Goal: Task Accomplishment & Management: Manage account settings

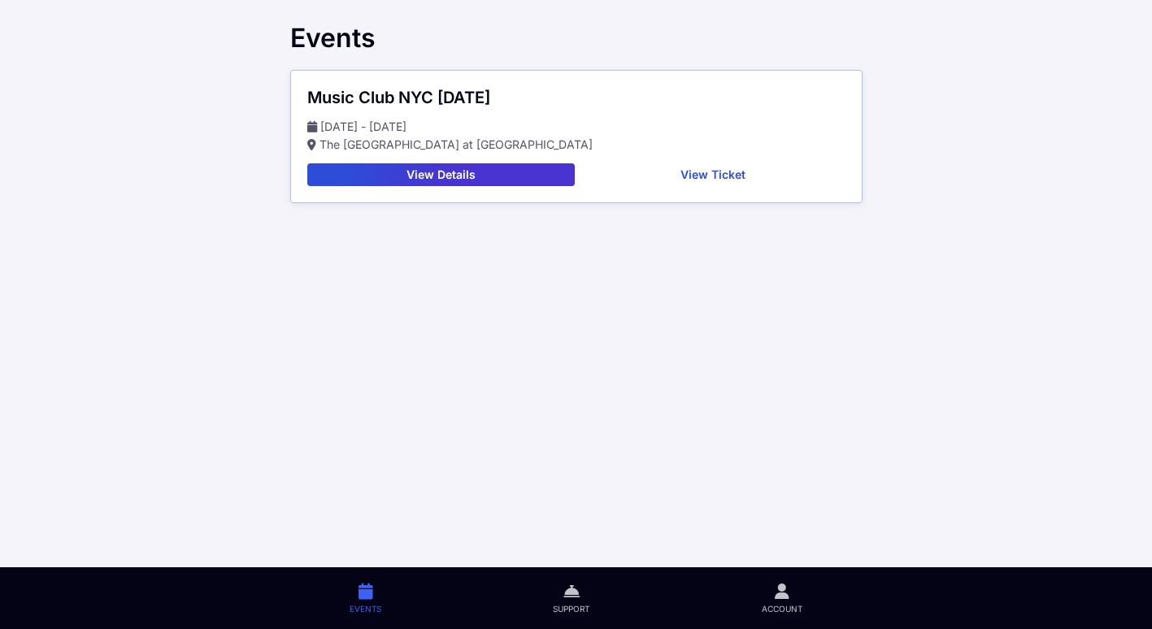
click at [670, 186] on div "Music Club [GEOGRAPHIC_DATA] [DATE] [DATE] - [DATE] The [GEOGRAPHIC_DATA] at [G…" at bounding box center [576, 137] width 571 height 132
click at [662, 167] on button "View Ticket" at bounding box center [713, 174] width 264 height 23
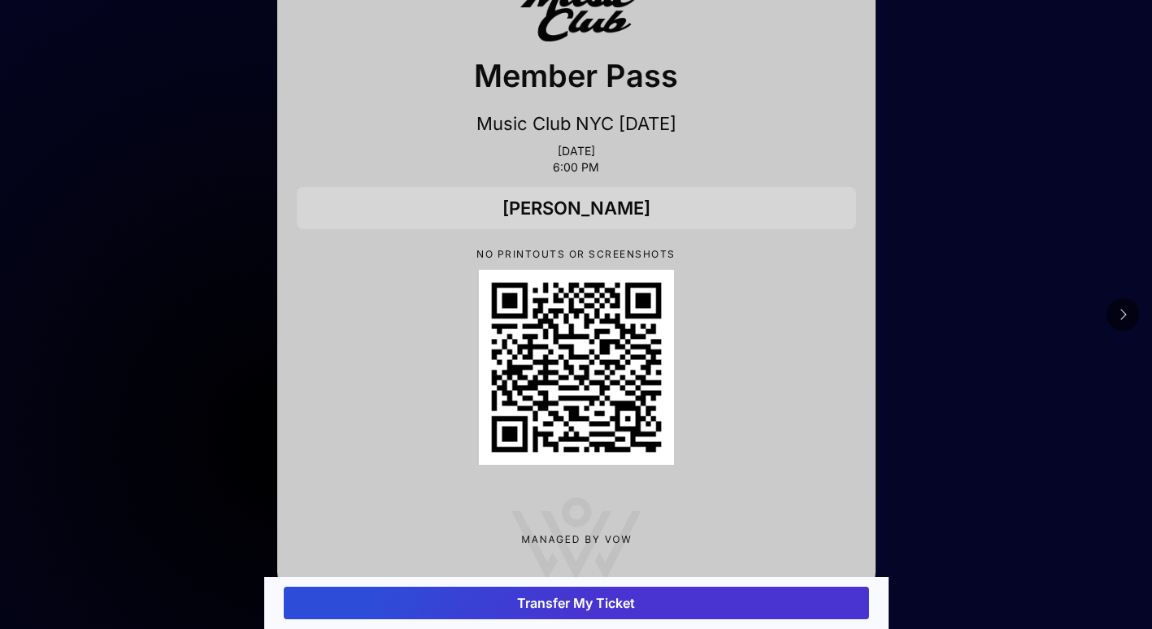
scroll to position [107, 0]
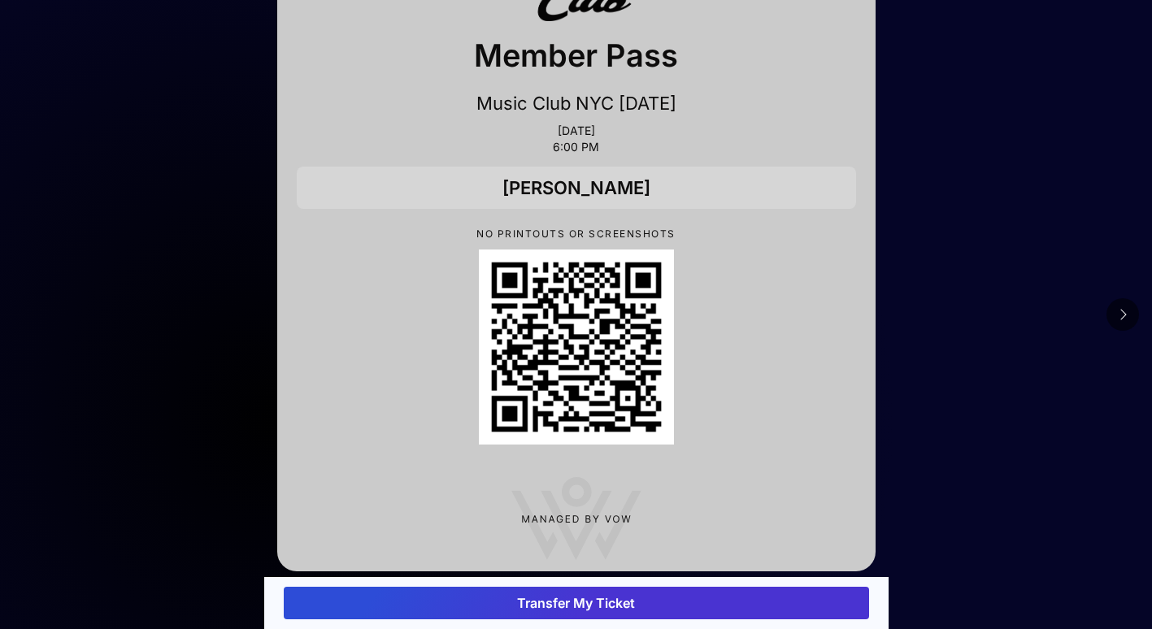
click at [662, 597] on button "Transfer My Ticket" at bounding box center [576, 603] width 585 height 33
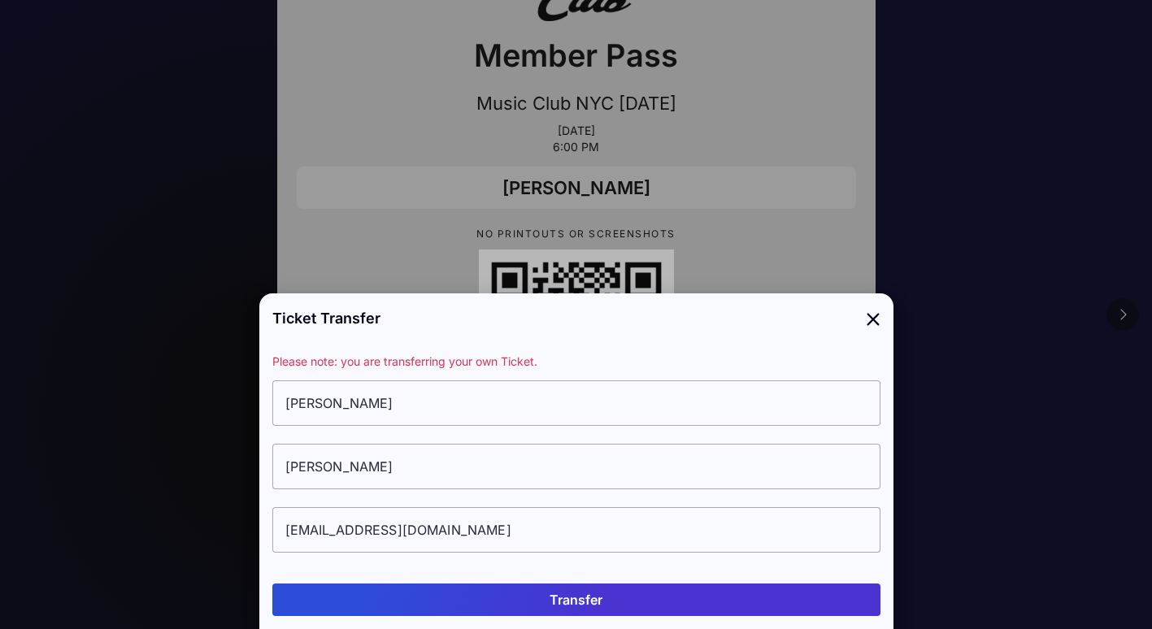
scroll to position [0, 0]
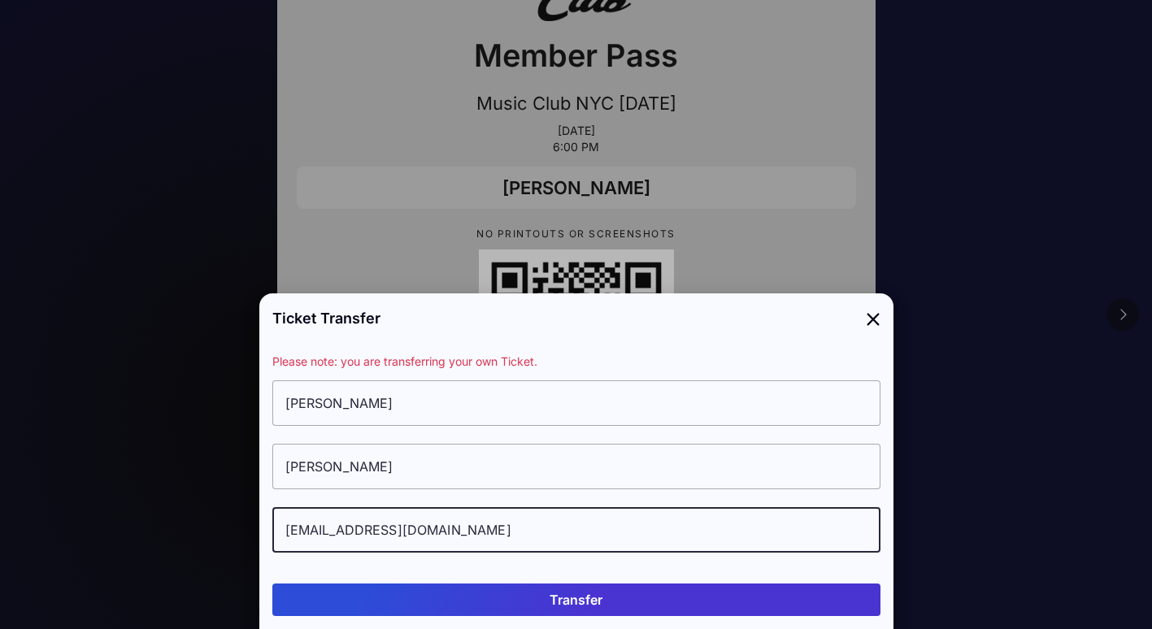
click at [565, 534] on input "eprevo@mospce.nyc.gov" at bounding box center [576, 530] width 608 height 46
drag, startPoint x: 502, startPoint y: 528, endPoint x: 324, endPoint y: 535, distance: 178.2
click at [324, 535] on input "eprevo@mospce.nyc.gov" at bounding box center [576, 530] width 608 height 46
type input "eprevo21@gmail.com"
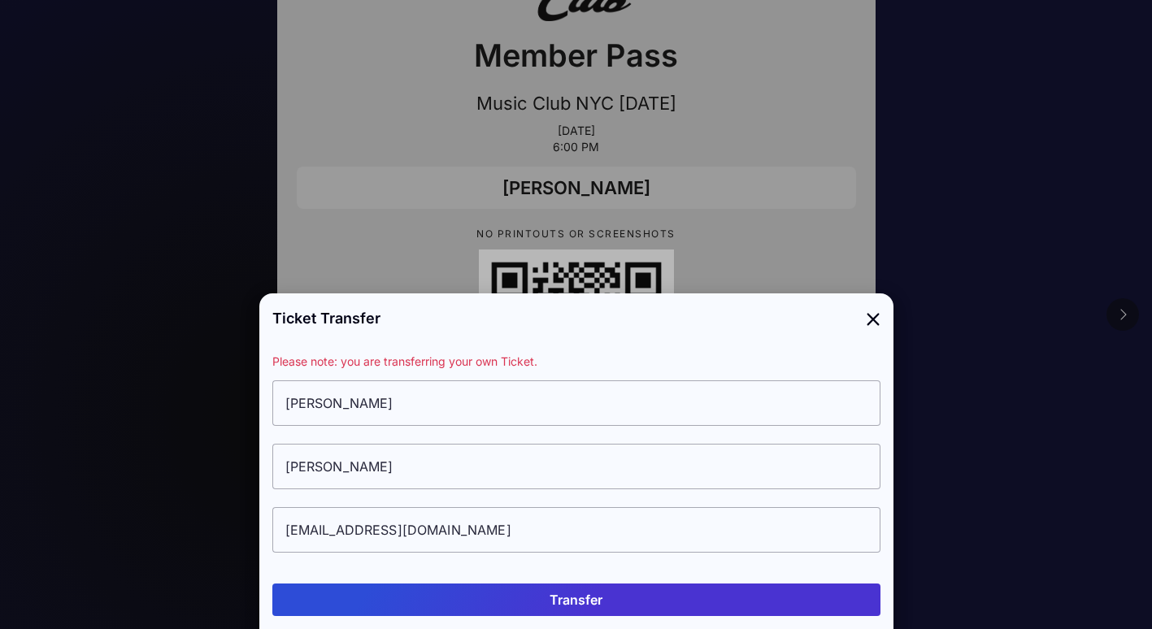
click at [462, 589] on button "Transfer" at bounding box center [576, 600] width 608 height 33
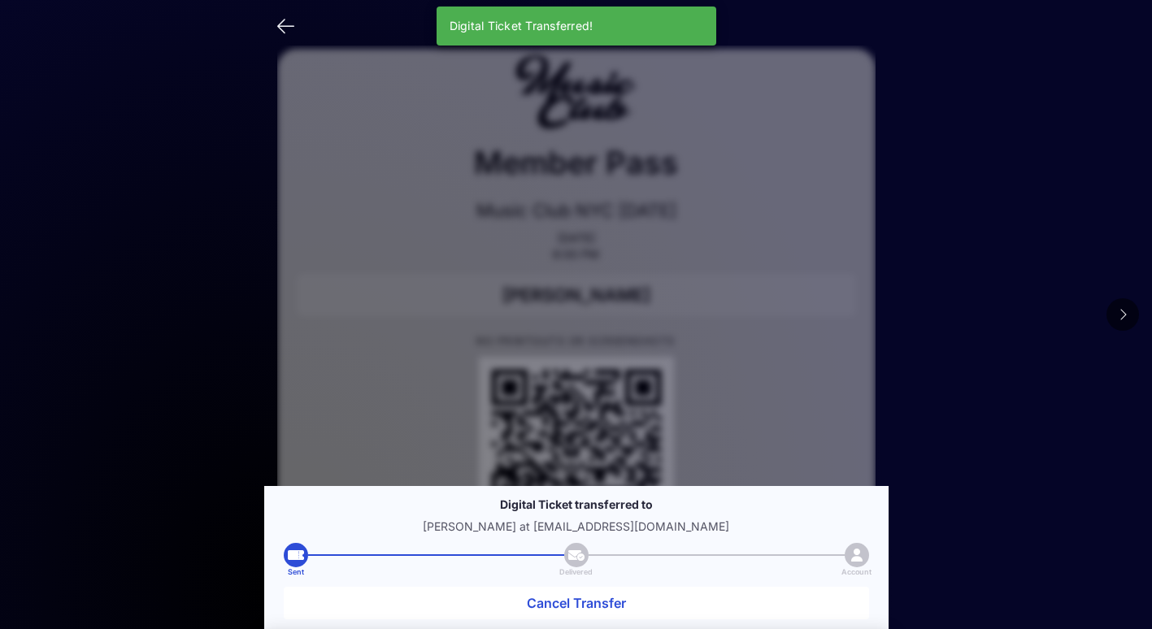
scroll to position [107, 0]
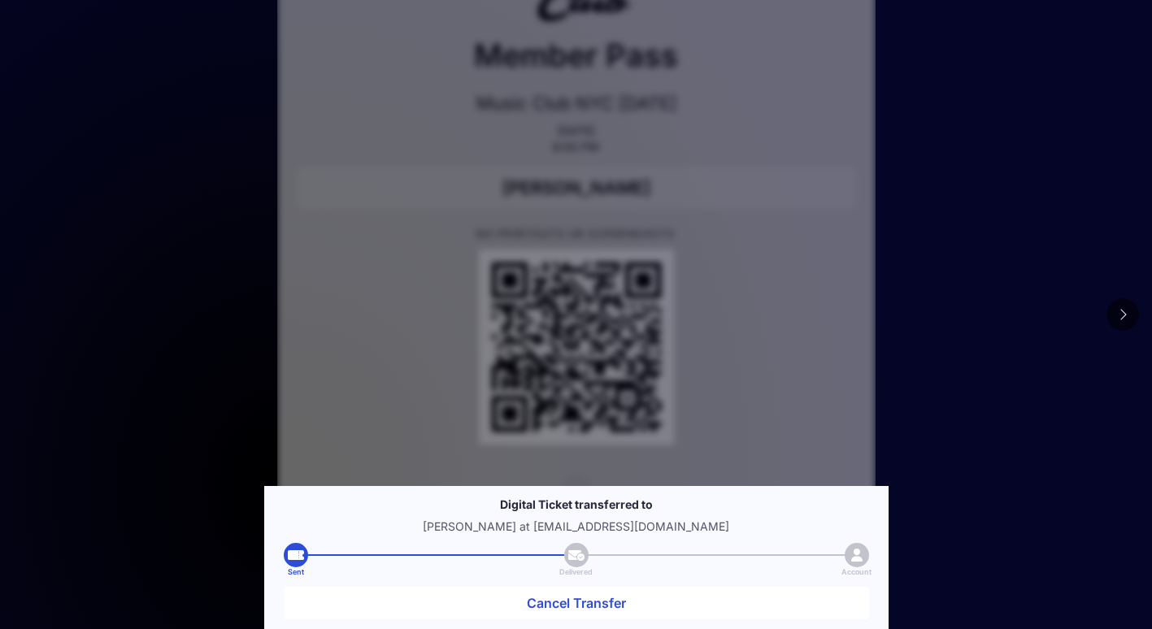
click at [750, 245] on div "Member Pass Music Club NYC 10/3/25 Oct 03, 2025 6:00 PM Erin Prevo NO PRINTOUTS…" at bounding box center [576, 256] width 598 height 630
click at [1114, 312] on button at bounding box center [1122, 314] width 33 height 33
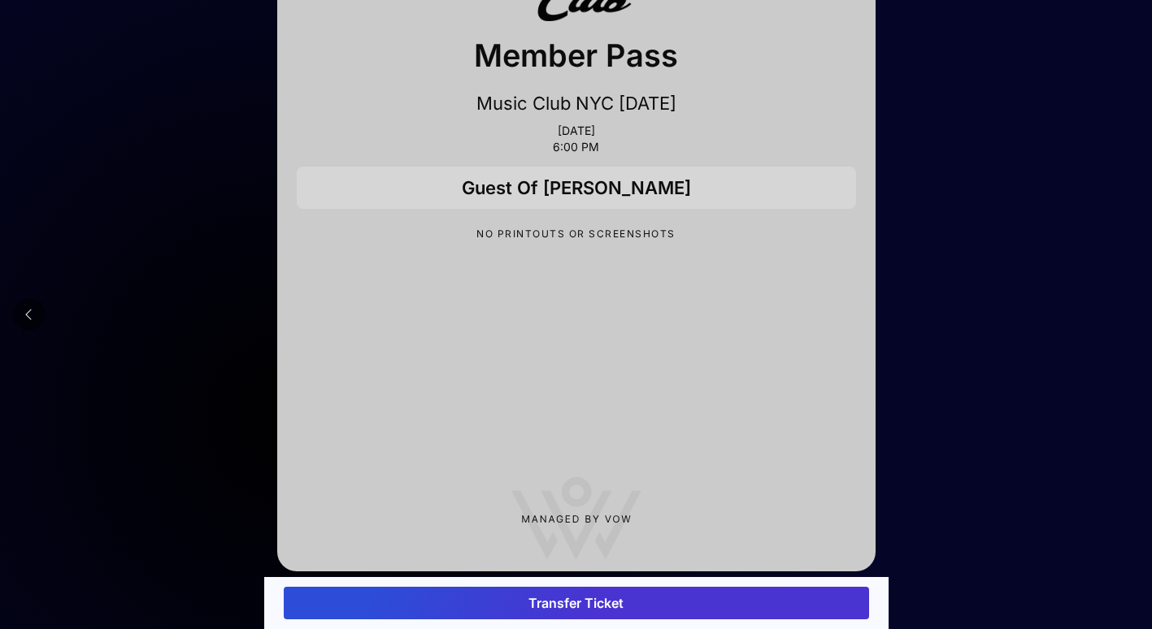
scroll to position [0, 0]
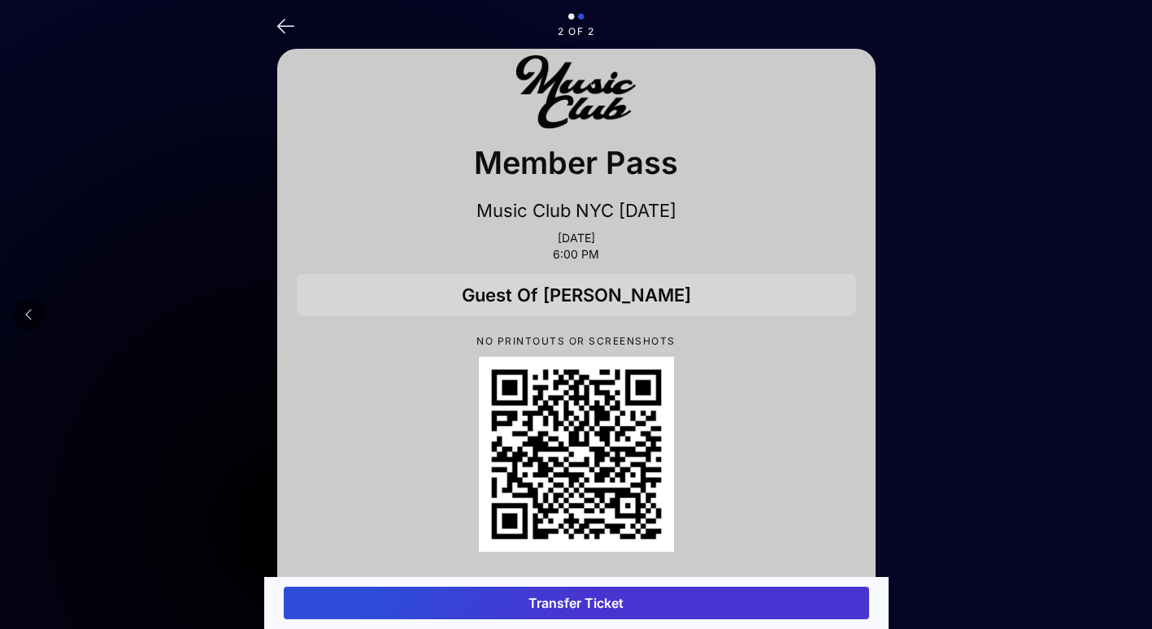
click at [637, 610] on button "Transfer Ticket" at bounding box center [576, 603] width 585 height 33
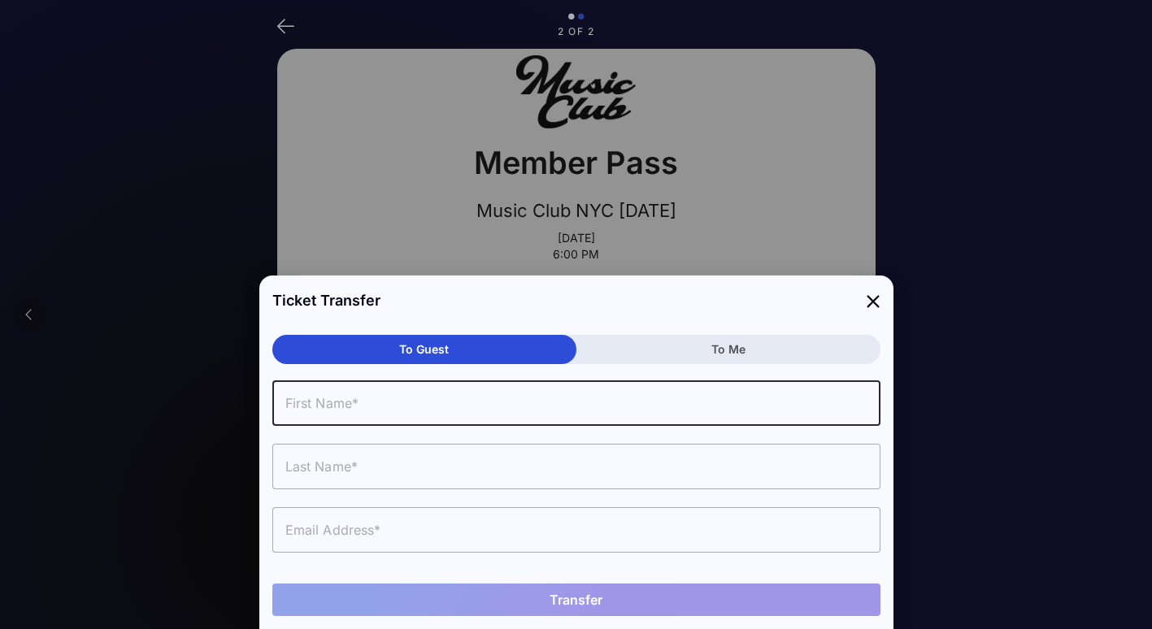
click at [521, 405] on input "text" at bounding box center [576, 403] width 608 height 46
type input "Alexander"
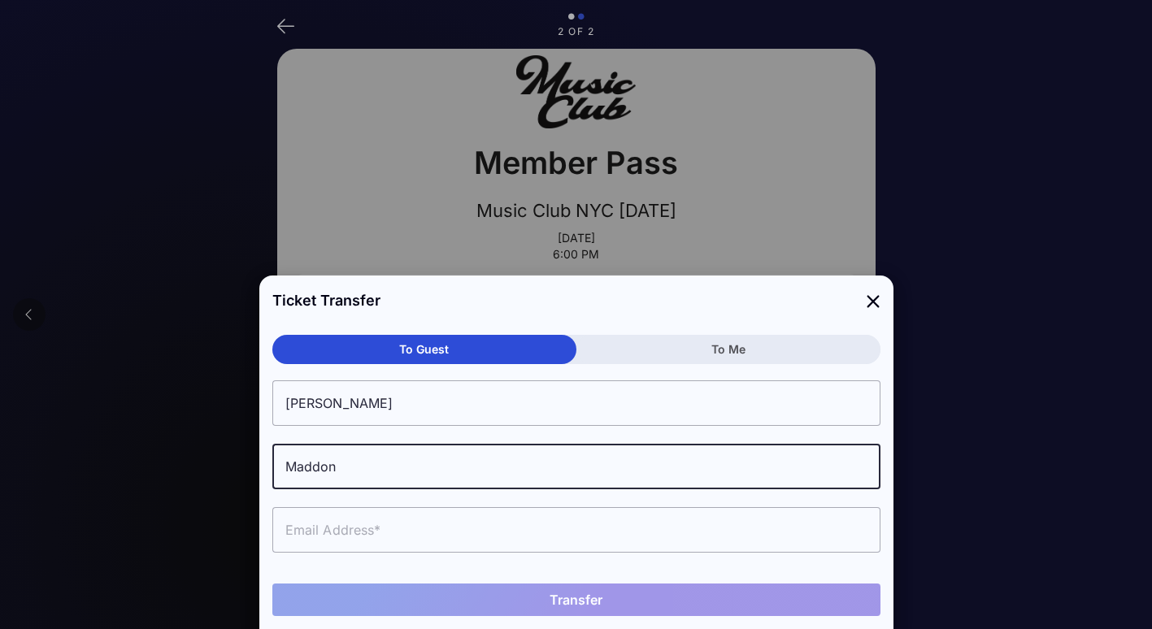
type input "Maddon"
click at [297, 521] on input "text" at bounding box center [576, 530] width 608 height 46
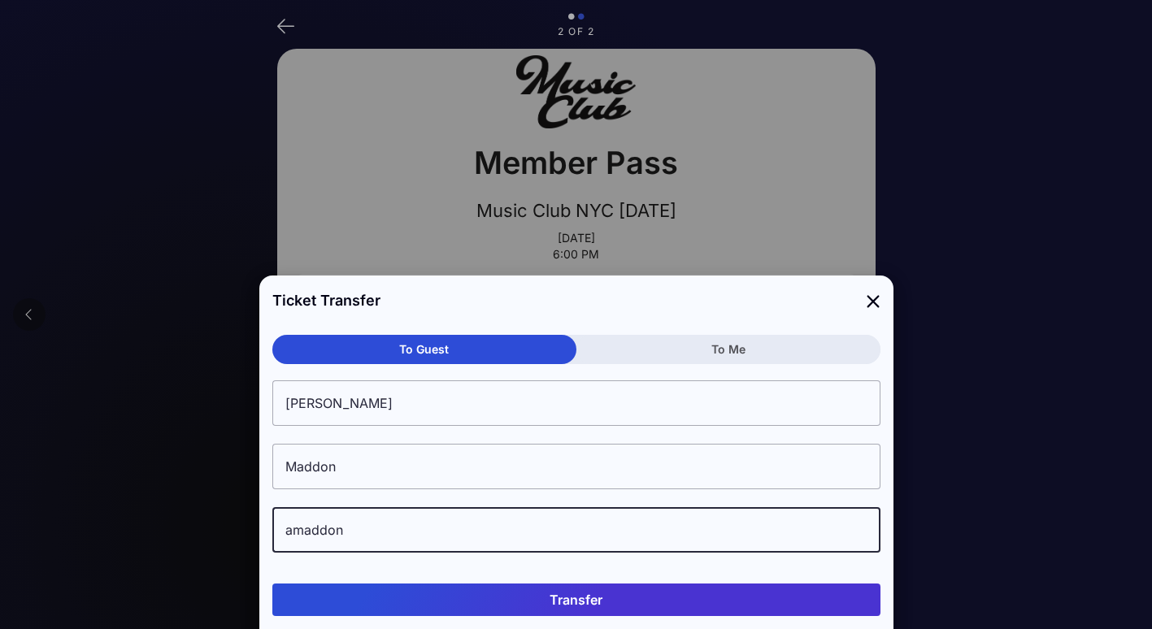
drag, startPoint x: 374, startPoint y: 521, endPoint x: 274, endPoint y: 521, distance: 100.0
click at [274, 521] on input "amaddon" at bounding box center [576, 530] width 608 height 46
paste input "8@gmail.com"
type input "amaddon8@gmail.com"
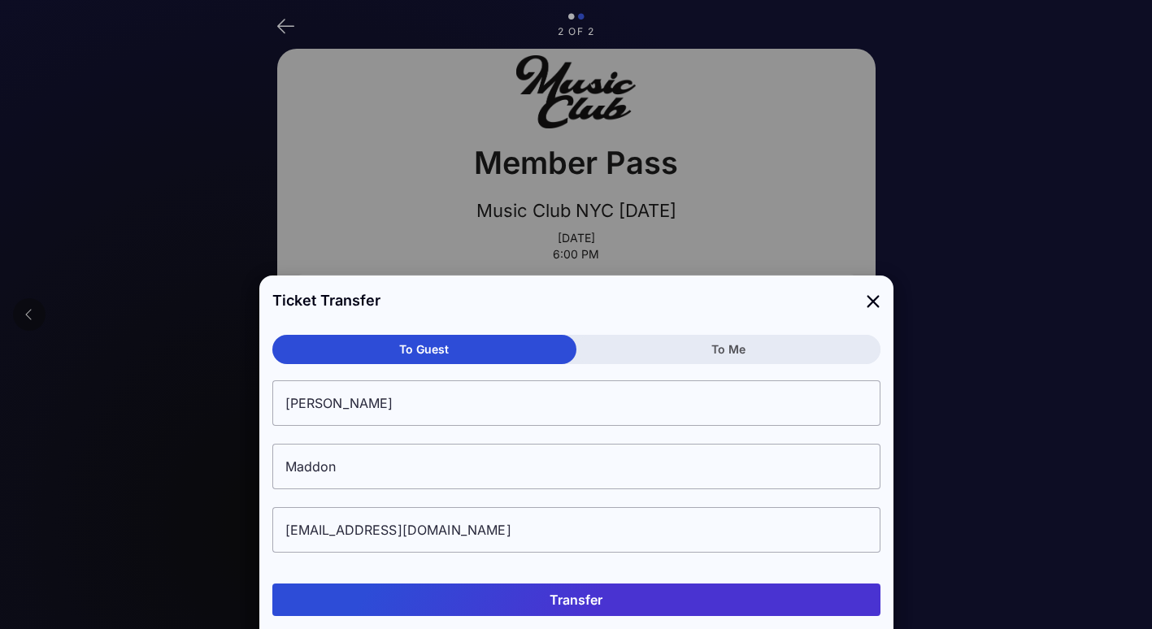
click at [489, 589] on button "Transfer" at bounding box center [576, 600] width 608 height 33
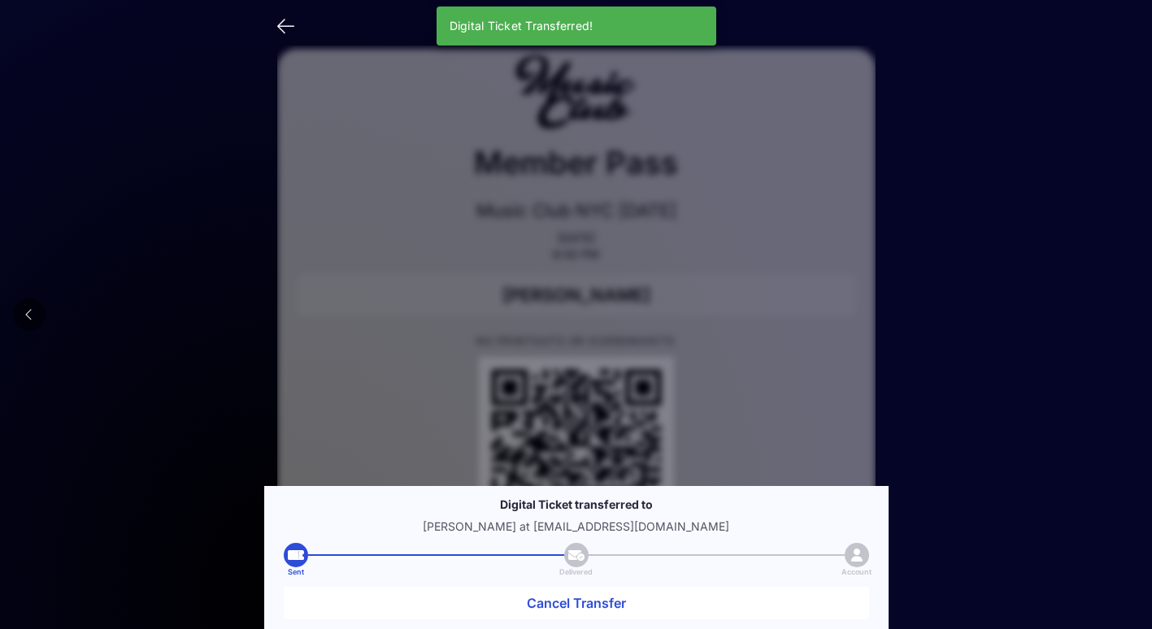
click at [606, 336] on p "NO PRINTOUTS OR SCREENSHOTS" at bounding box center [576, 341] width 559 height 11
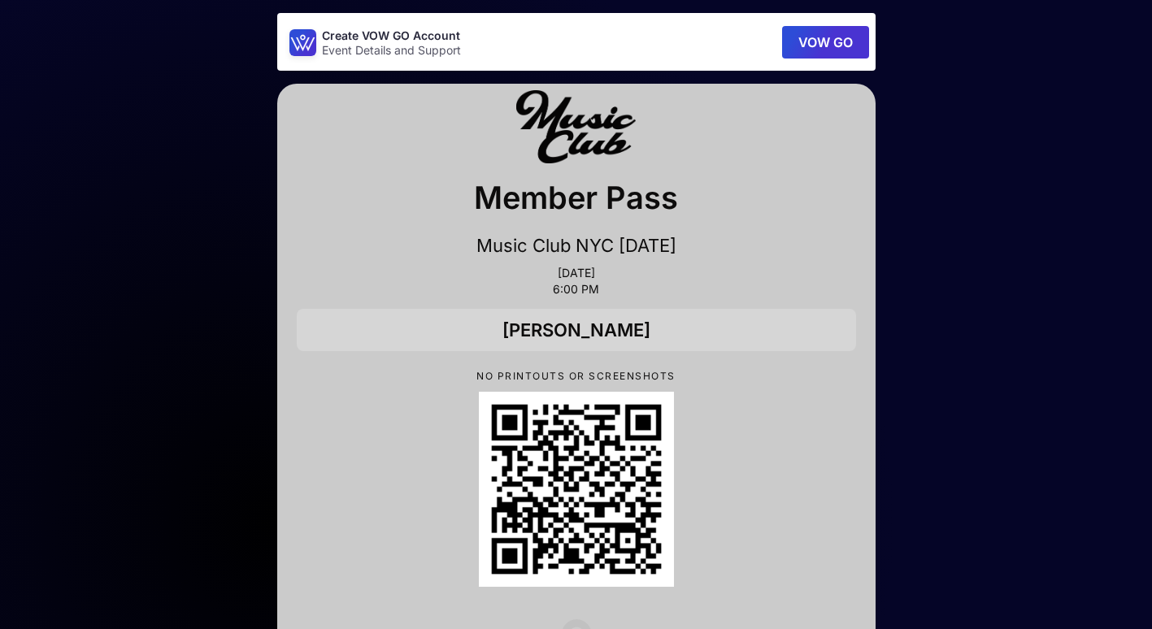
click at [337, 155] on div at bounding box center [576, 128] width 559 height 77
